Goal: Information Seeking & Learning: Check status

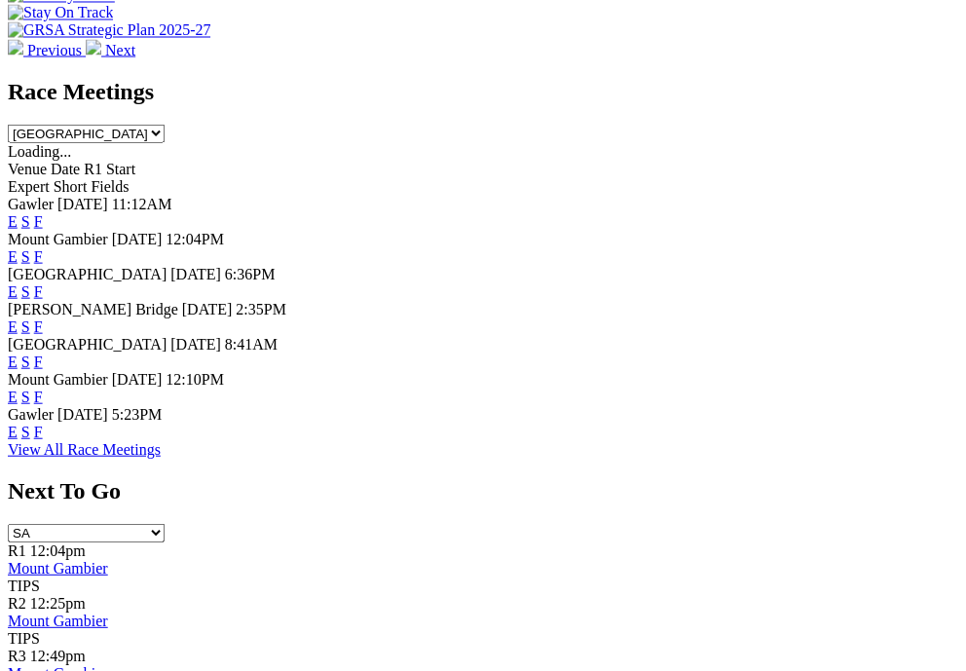
scroll to position [925, 0]
click at [43, 369] on link "F" at bounding box center [38, 360] width 9 height 17
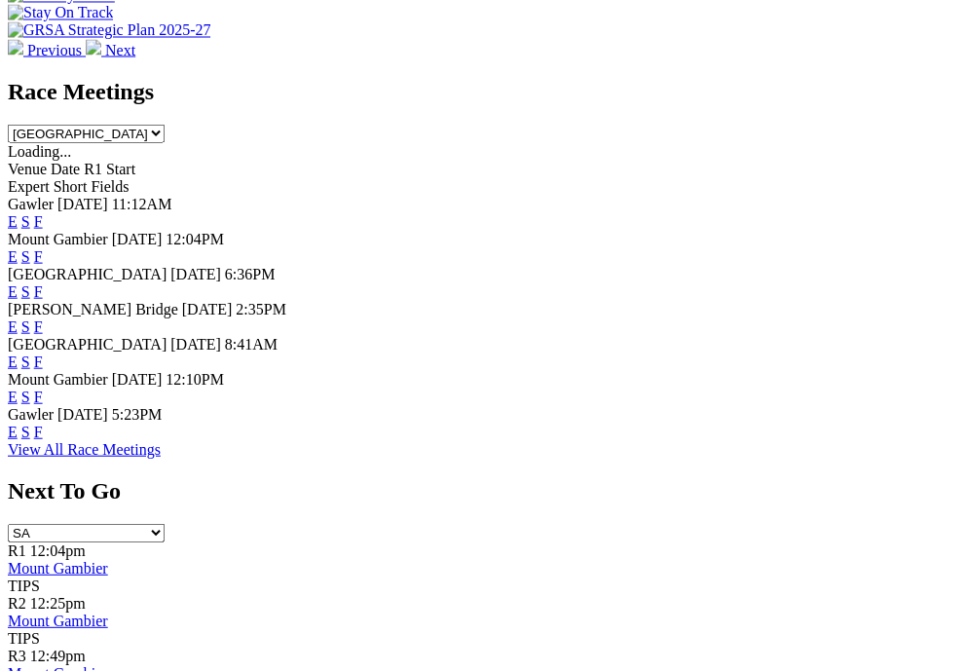
scroll to position [925, 0]
click at [43, 439] on link "F" at bounding box center [38, 430] width 9 height 17
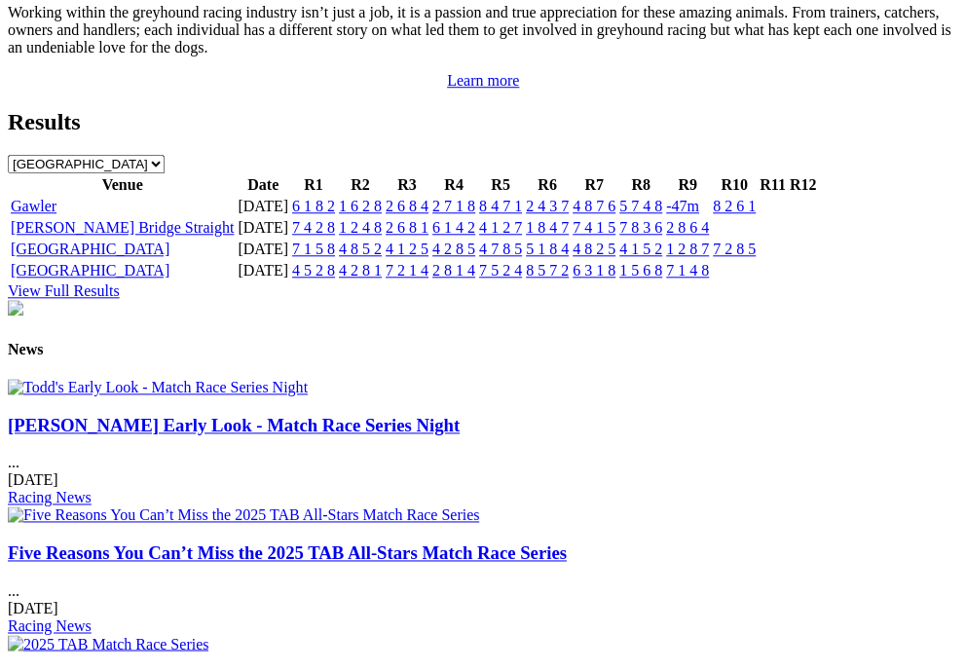
scroll to position [2263, 0]
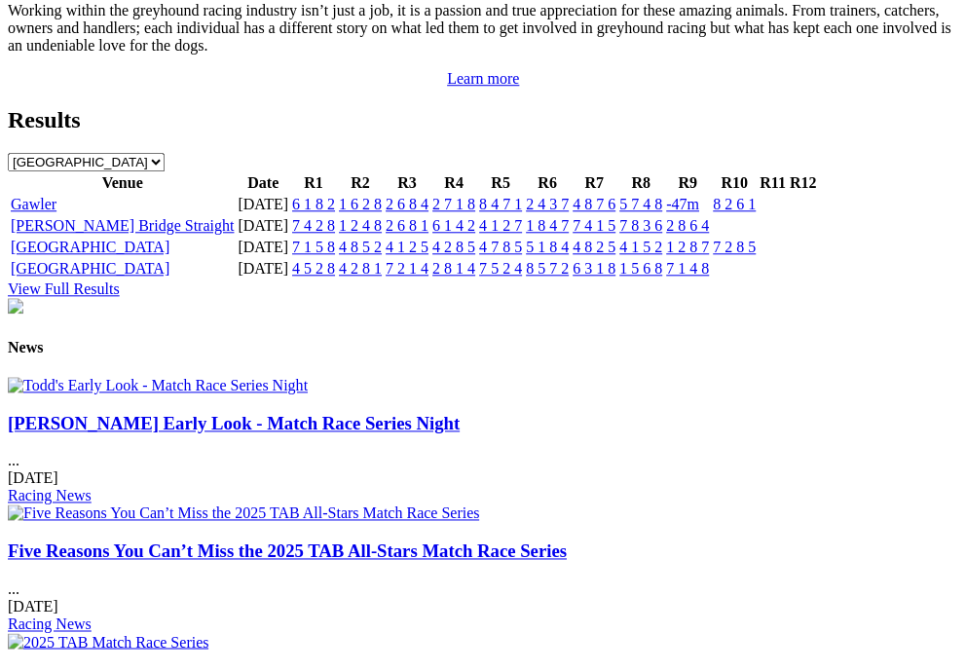
click at [755, 212] on link "8 2 6 1" at bounding box center [733, 204] width 43 height 17
